Goal: Information Seeking & Learning: Understand process/instructions

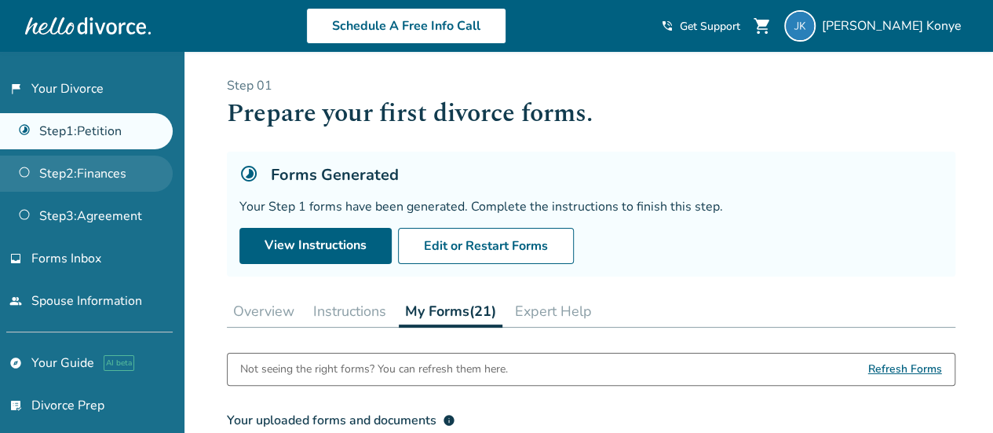
click at [86, 169] on link "Step 2 : Finances" at bounding box center [86, 173] width 173 height 36
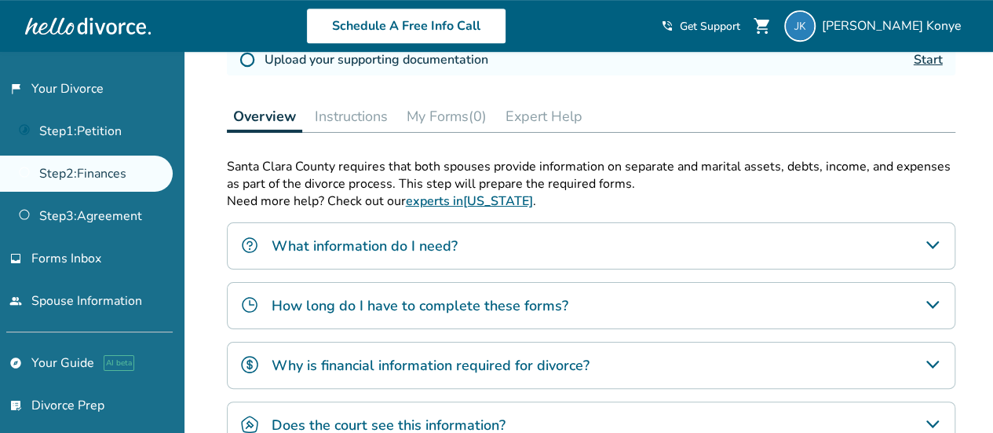
scroll to position [414, 0]
click at [412, 248] on h4 "What information do I need?" at bounding box center [365, 245] width 186 height 20
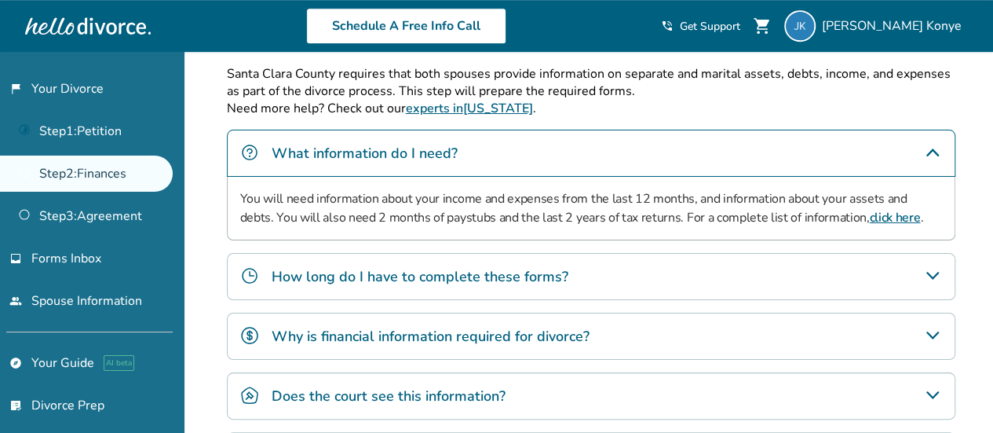
scroll to position [511, 0]
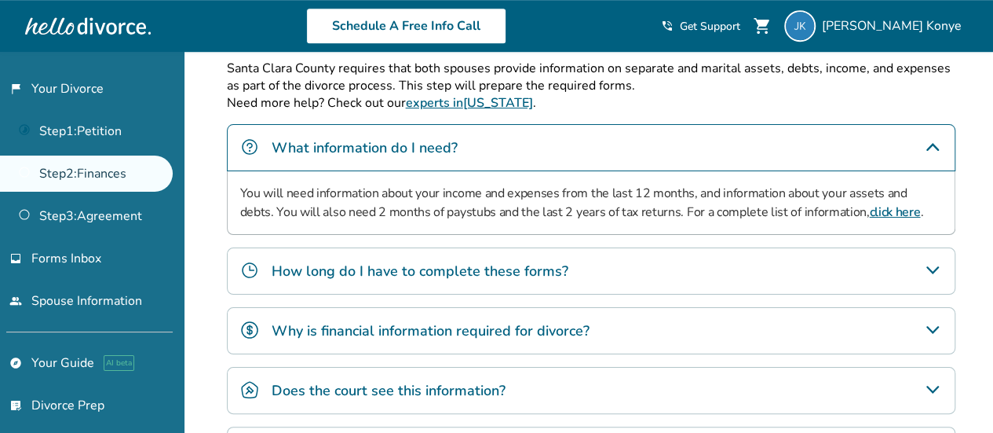
click at [499, 266] on h4 "How long do I have to complete these forms?" at bounding box center [420, 271] width 297 height 20
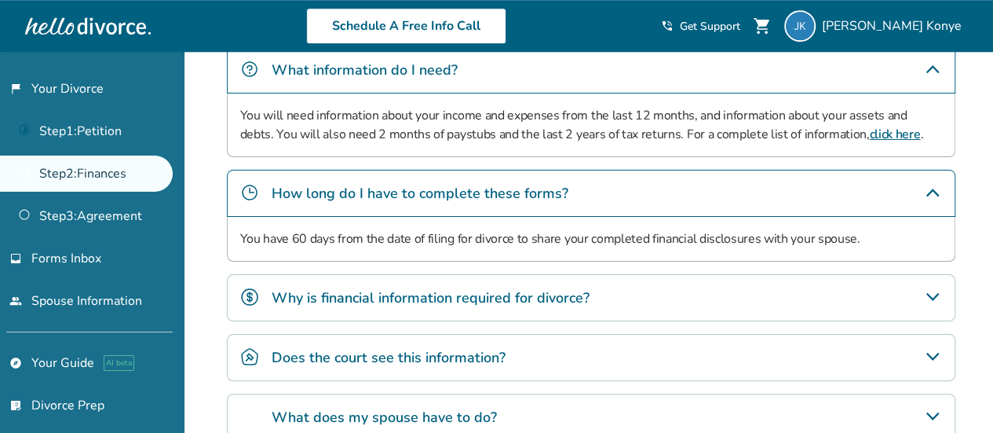
scroll to position [590, 0]
click at [454, 294] on h4 "Why is financial information required for divorce?" at bounding box center [431, 297] width 318 height 20
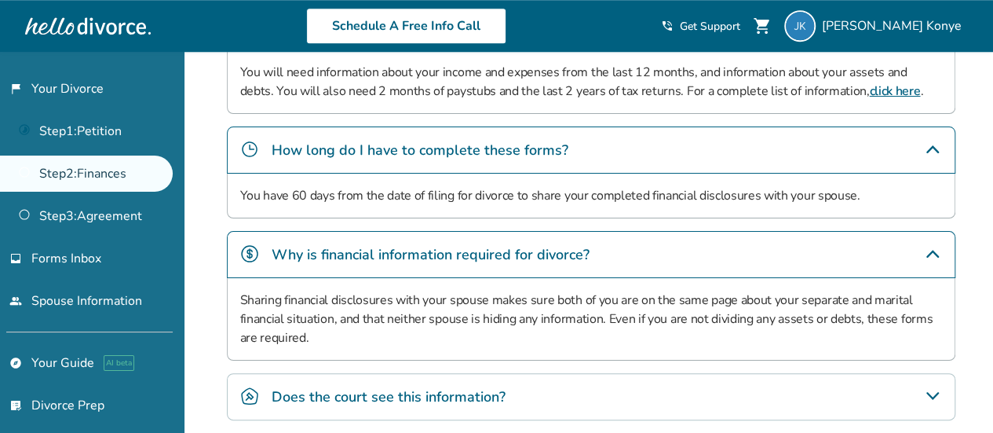
scroll to position [638, 0]
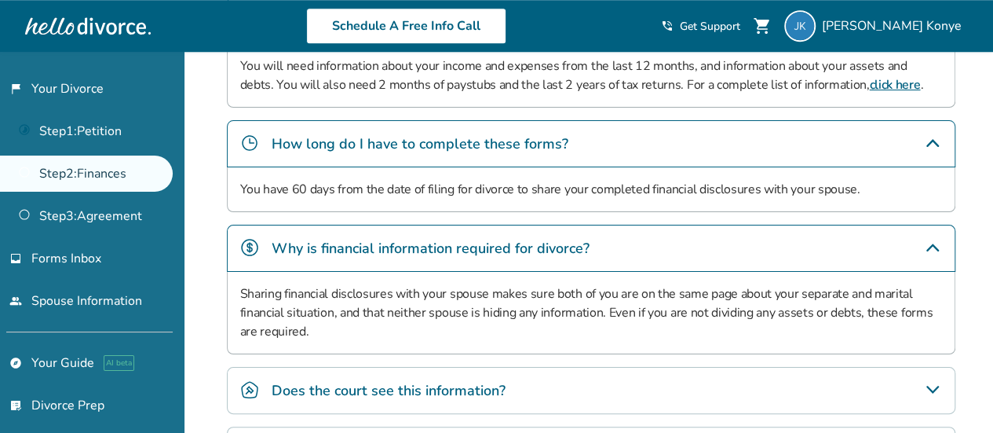
click at [524, 328] on p "Sharing financial disclosures with your spouse makes sure both of you are on th…" at bounding box center [591, 312] width 702 height 57
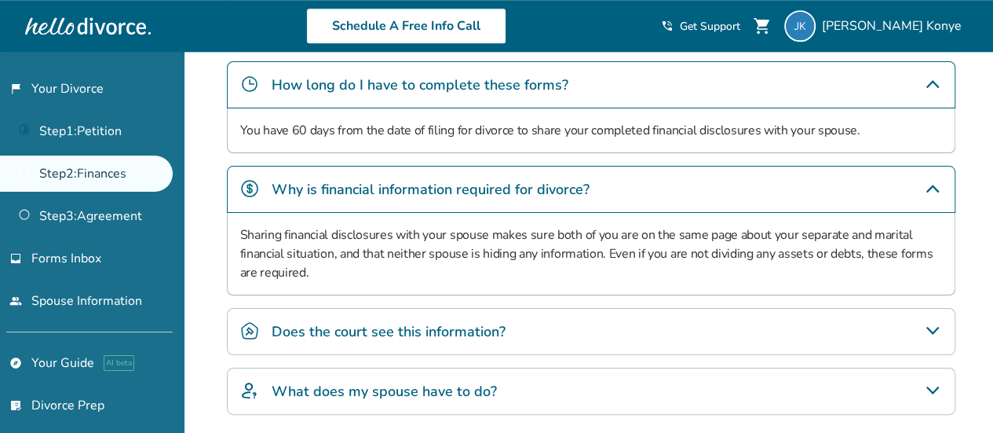
scroll to position [698, 0]
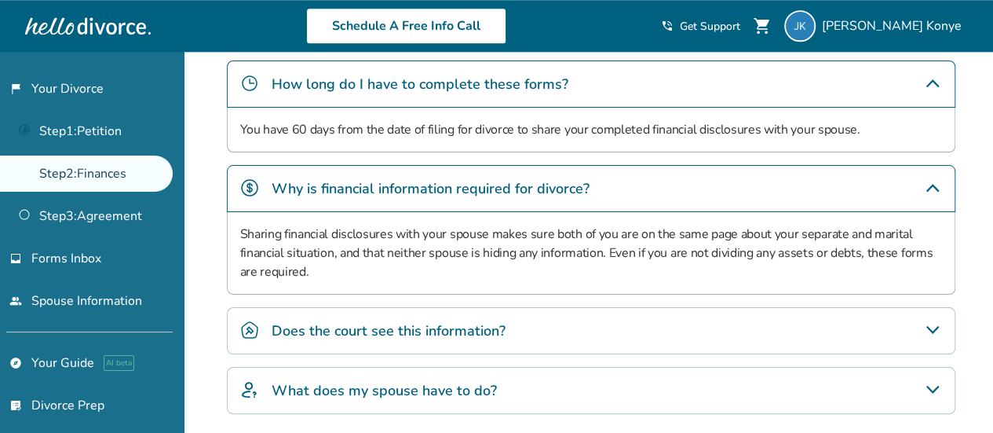
click at [416, 320] on h4 "Does the court see this information?" at bounding box center [389, 330] width 234 height 20
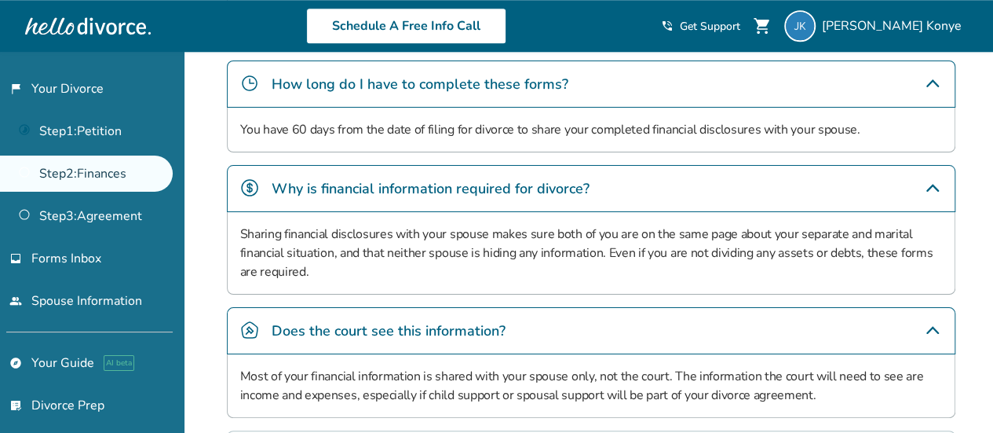
click at [524, 335] on div "Does the court see this information?" at bounding box center [591, 330] width 729 height 47
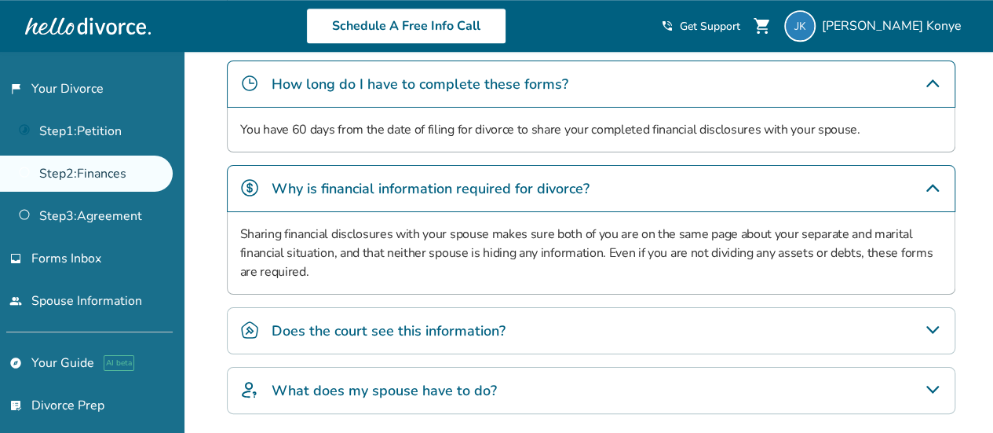
click at [524, 335] on div "Does the court see this information?" at bounding box center [591, 330] width 729 height 47
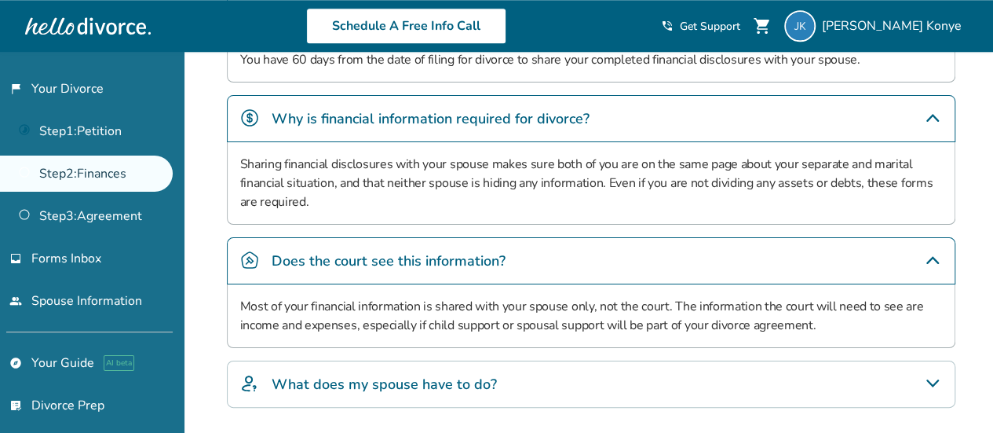
scroll to position [766, 0]
